Goal: Download file/media

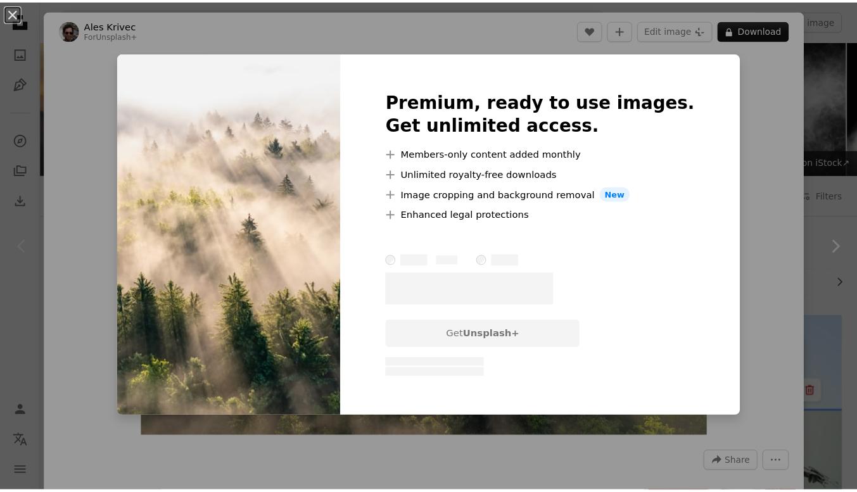
scroll to position [293, 0]
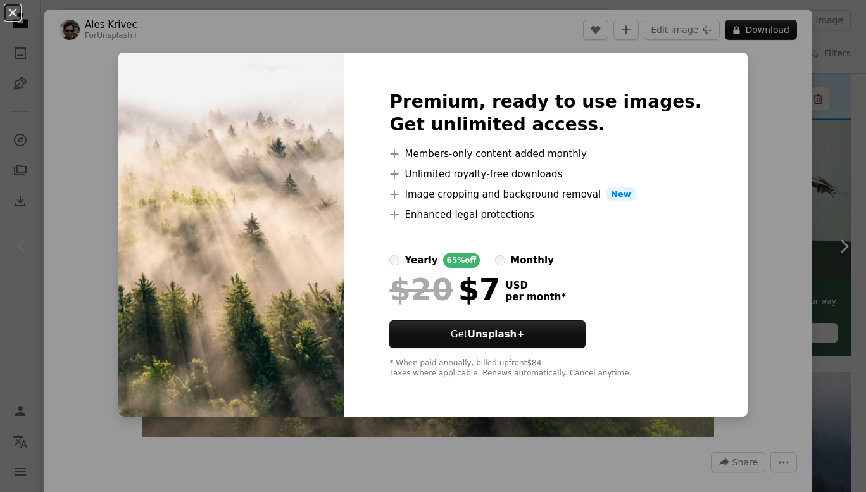
click at [728, 87] on div "An X shape Premium, ready to use images. Get unlimited access. A plus sign Memb…" at bounding box center [433, 246] width 866 height 492
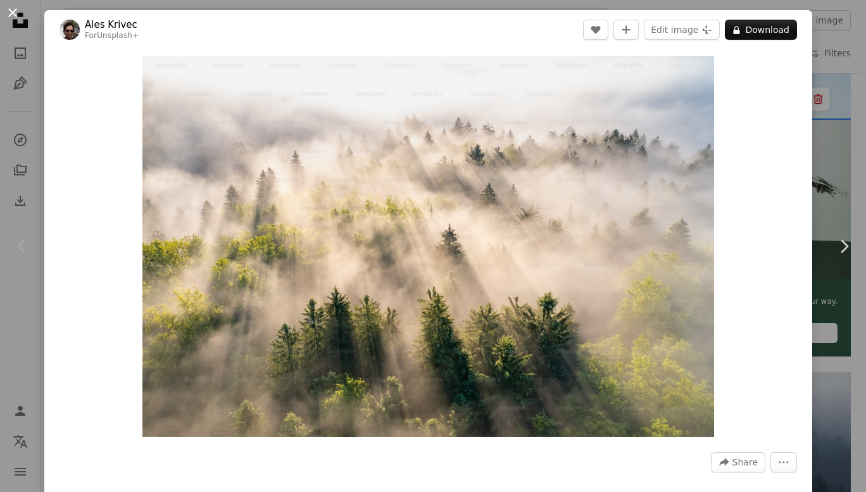
click at [13, 8] on button "An X shape" at bounding box center [12, 12] width 15 height 15
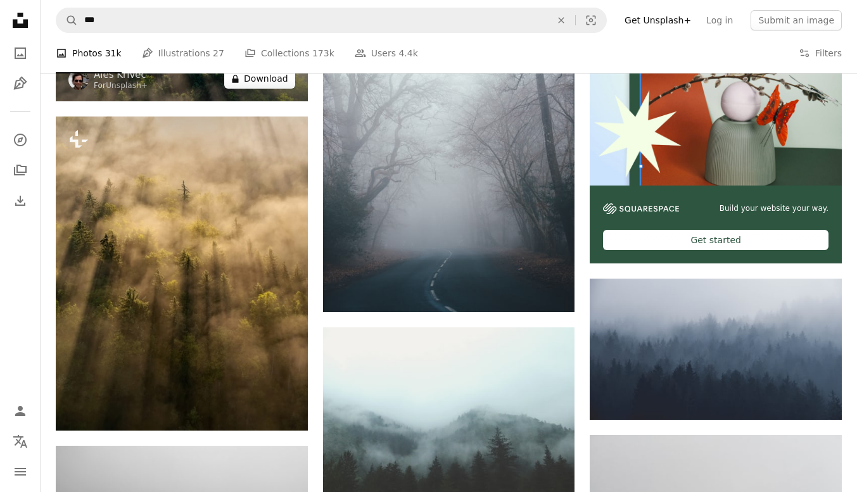
scroll to position [384, 0]
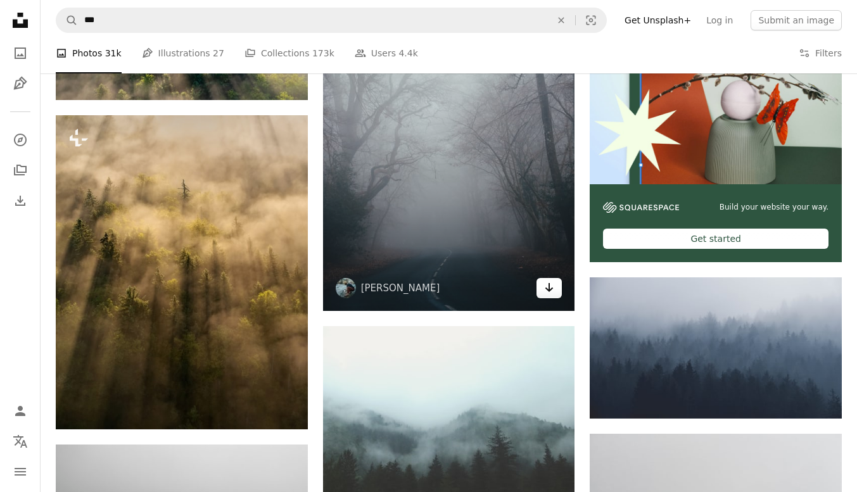
click at [548, 284] on icon "Arrow pointing down" at bounding box center [549, 287] width 10 height 15
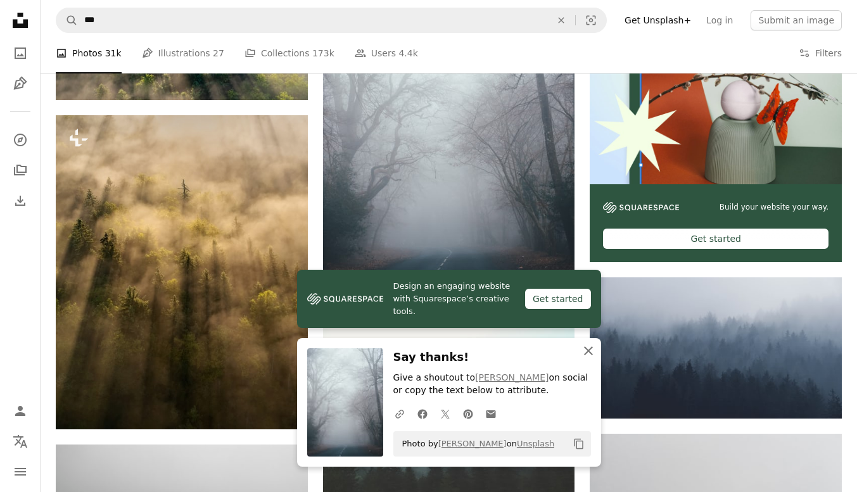
click at [591, 351] on icon "An X shape" at bounding box center [588, 350] width 15 height 15
